Goal: Task Accomplishment & Management: Use online tool/utility

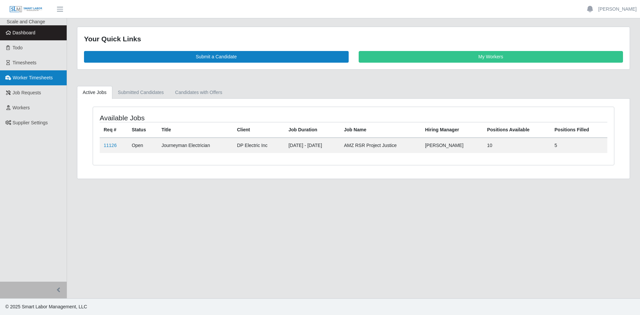
click at [34, 80] on span "Worker Timesheets" at bounding box center [33, 77] width 40 height 5
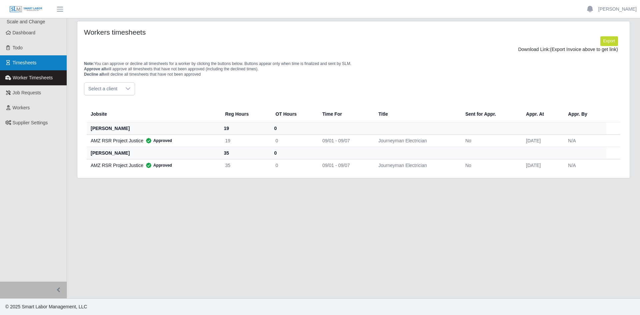
click at [43, 67] on link "Timesheets" at bounding box center [33, 62] width 67 height 15
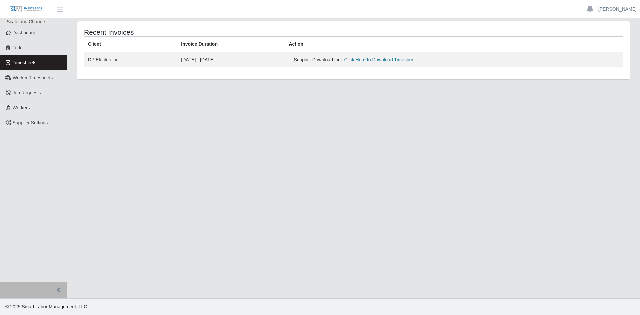
click at [377, 57] on link "Click Here to Download Timesheet" at bounding box center [380, 59] width 72 height 5
